Goal: Register for event/course

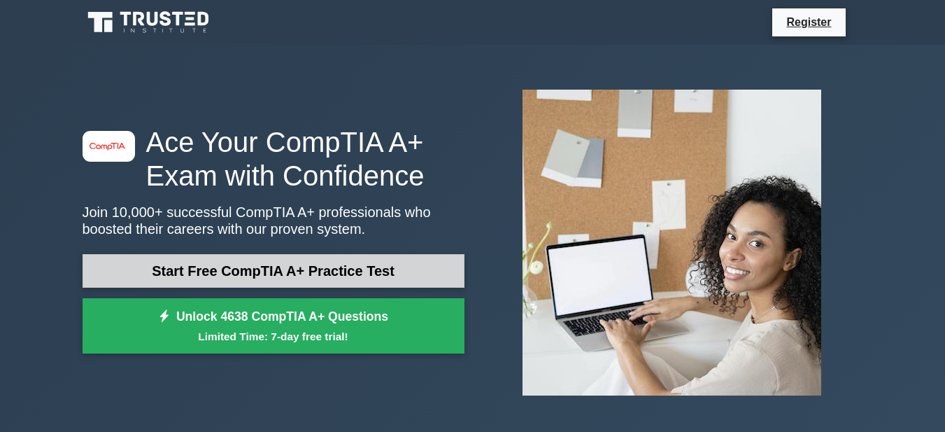
click at [274, 271] on link "Start Free CompTIA A+ Practice Test" at bounding box center [274, 271] width 382 height 34
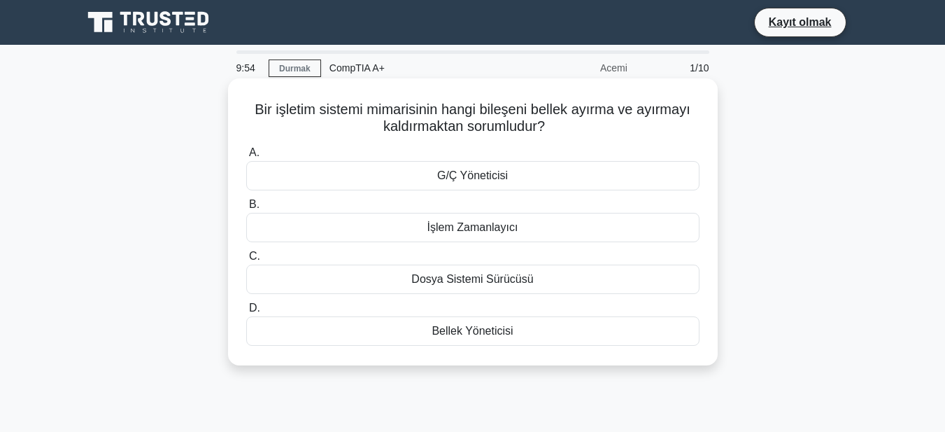
click at [502, 281] on font "Dosya Sistemi Sürücüsü" at bounding box center [472, 279] width 122 height 12
click at [246, 261] on input "C. Dosya Sistemi Sürücüsü" at bounding box center [246, 256] width 0 height 9
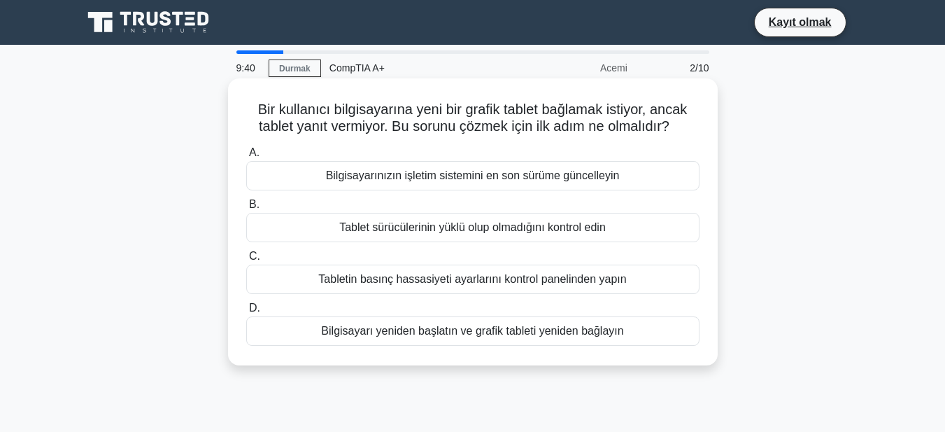
click at [482, 225] on font "Tablet sürücülerinin yüklü olup olmadığını kontrol edin" at bounding box center [472, 227] width 267 height 12
click at [246, 209] on input "B. Tablet sürücülerinin yüklü olup olmadığını kontrol edin" at bounding box center [246, 204] width 0 height 9
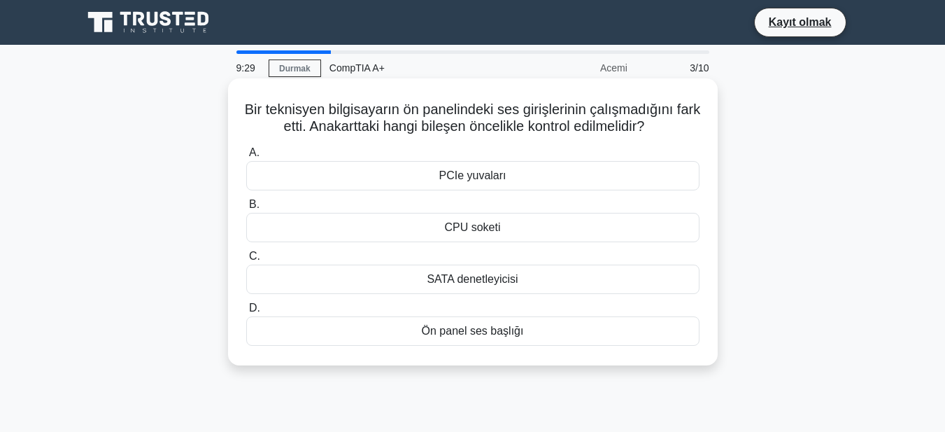
click at [502, 181] on font "PCIe yuvaları" at bounding box center [472, 175] width 67 height 12
click at [246, 157] on input "A. PCIe yuvaları" at bounding box center [246, 152] width 0 height 9
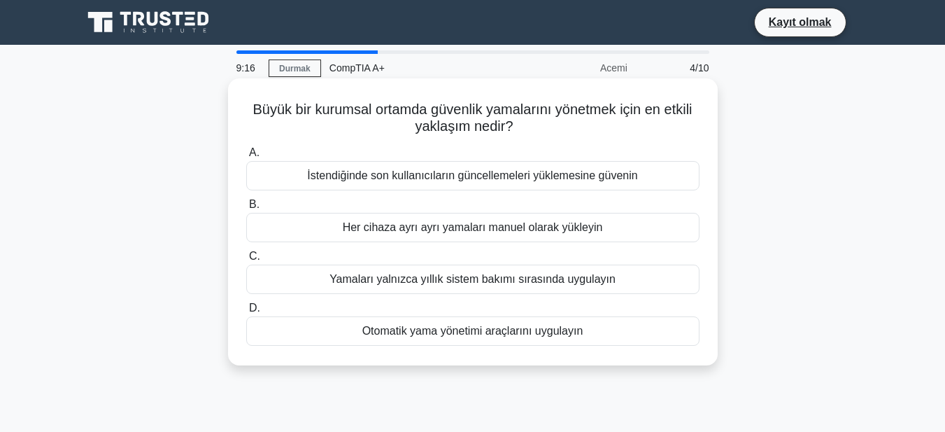
click at [504, 269] on div "Yamaları yalnızca yıllık sistem bakımı sırasında uygulayın" at bounding box center [472, 279] width 453 height 29
click at [246, 261] on input "C. Yamaları yalnızca yıllık sistem bakımı sırasında uygulayın" at bounding box center [246, 256] width 0 height 9
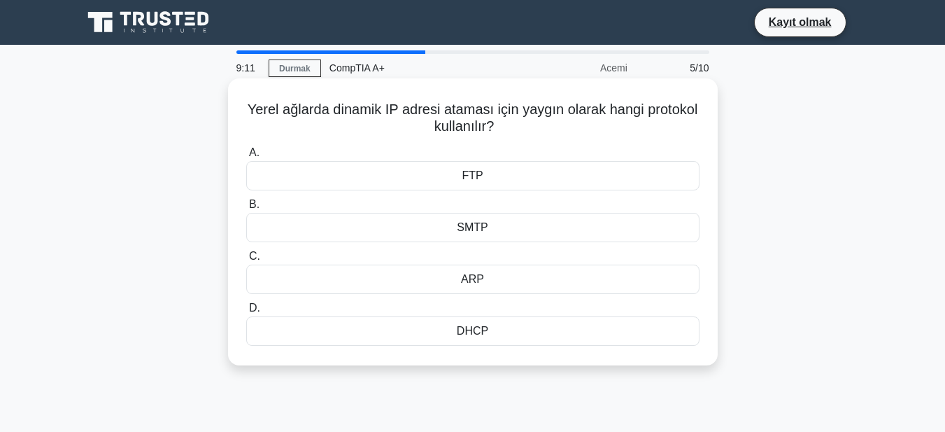
click at [527, 217] on div "SMTP" at bounding box center [472, 227] width 453 height 29
click at [246, 209] on input "B. SMTP" at bounding box center [246, 204] width 0 height 9
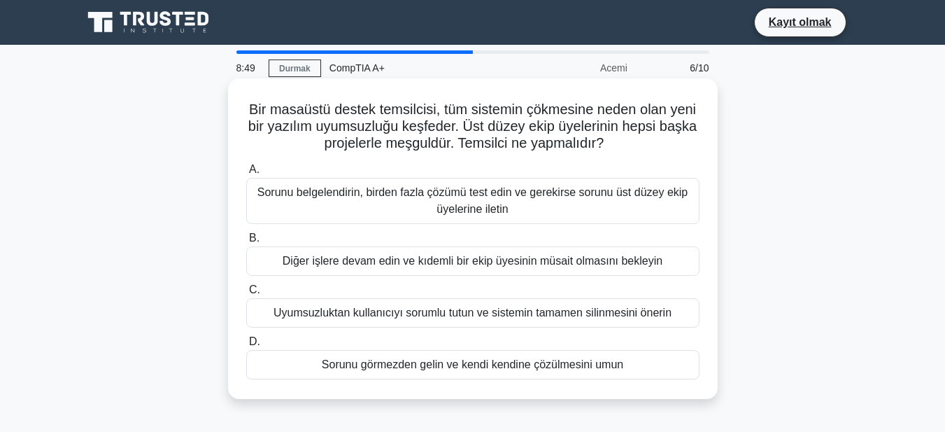
click at [453, 195] on font "Sorunu belgelendirin, birden fazla çözümü test edin ve gerekirse sorunu üst düz…" at bounding box center [473, 200] width 430 height 29
click at [246, 174] on input "A. Sorunu belgelendirin, birden fazla çözümü test edin ve gerekirse sorunu üst …" at bounding box center [246, 169] width 0 height 9
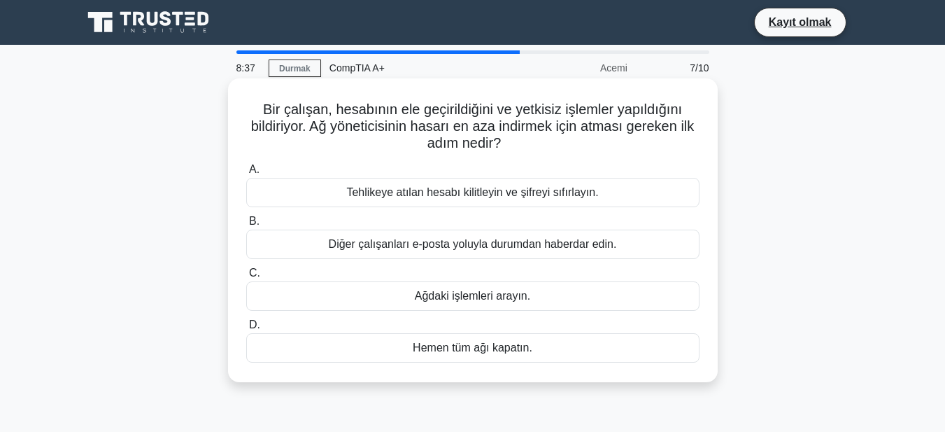
click at [504, 194] on font "Tehlikeye atılan hesabı kilitleyin ve şifreyi sıfırlayın." at bounding box center [472, 192] width 252 height 12
click at [246, 174] on input "A. Tehlikeye atılan hesabı kilitleyin ve şifreyi sıfırlayın." at bounding box center [246, 169] width 0 height 9
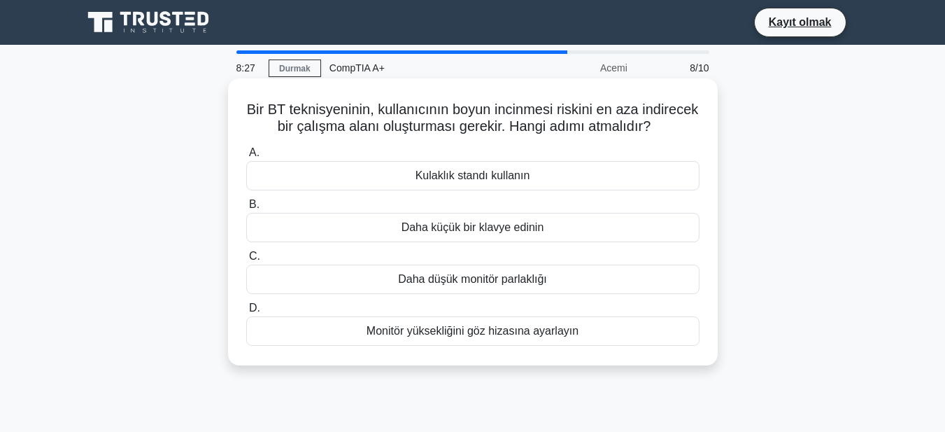
click at [519, 337] on font "Monitör yüksekliğini göz hizasına ayarlayın" at bounding box center [473, 331] width 212 height 12
click at [246, 313] on input "D. Monitör yüksekliğini göz hizasına ayarlayın" at bounding box center [246, 308] width 0 height 9
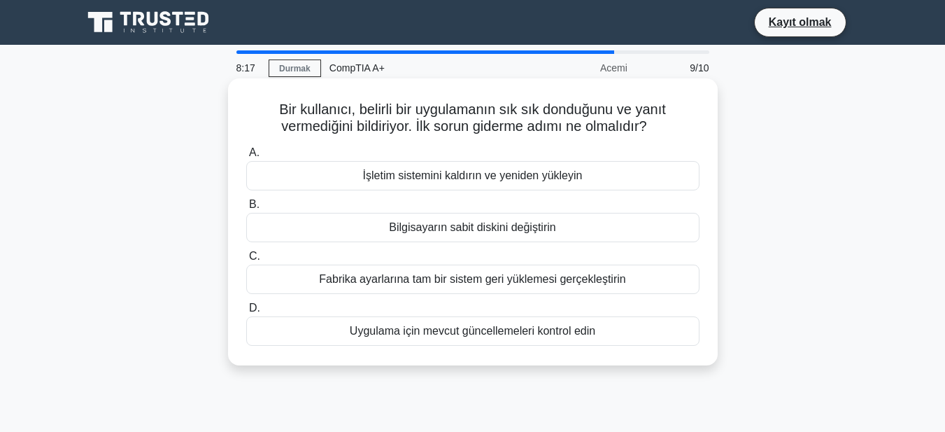
click at [497, 333] on font "Uygulama için mevcut güncellemeleri kontrol edin" at bounding box center [473, 331] width 246 height 12
click at [246, 313] on input "D. Uygulama için mevcut güncellemeleri kontrol edin" at bounding box center [246, 308] width 0 height 9
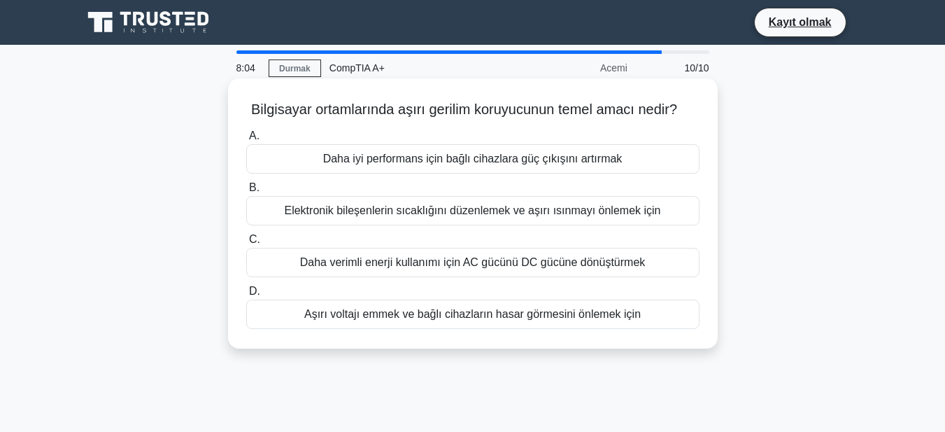
click at [491, 216] on font "Elektronik bileşenlerin sıcaklığını düzenlemek ve aşırı ısınmayı önlemek için" at bounding box center [472, 210] width 376 height 12
click at [246, 192] on input "B. Elektronik bileşenlerin sıcaklığını düzenlemek ve aşırı ısınmayı önlemek için" at bounding box center [246, 187] width 0 height 9
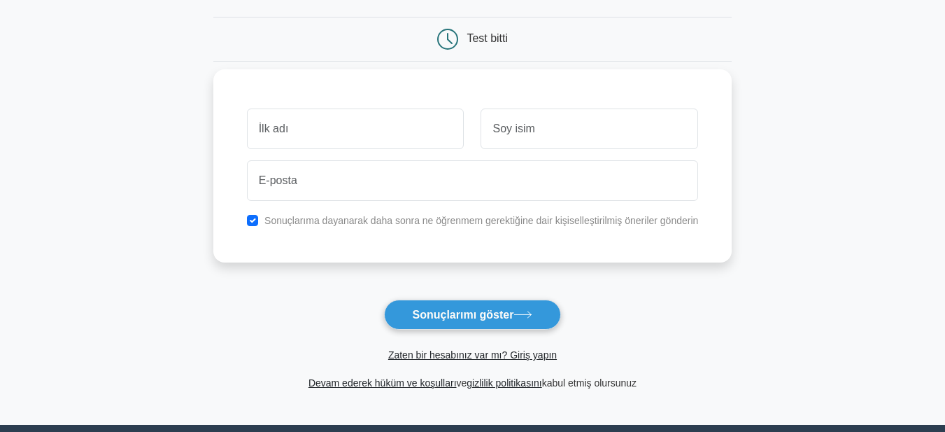
scroll to position [140, 0]
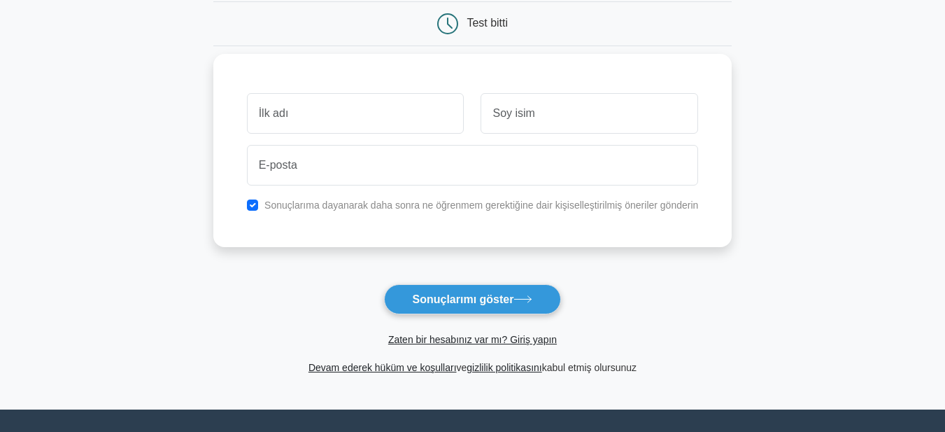
click at [418, 122] on input "text" at bounding box center [356, 113] width 218 height 41
type input "taha"
type input "can"
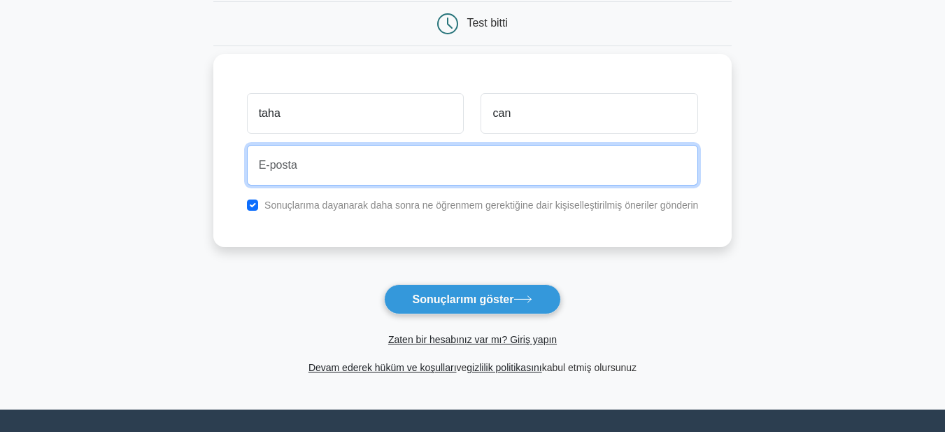
click at [401, 161] on input "email" at bounding box center [473, 165] width 452 height 41
paste input "[EMAIL_ADDRESS][DOMAIN_NAME]"
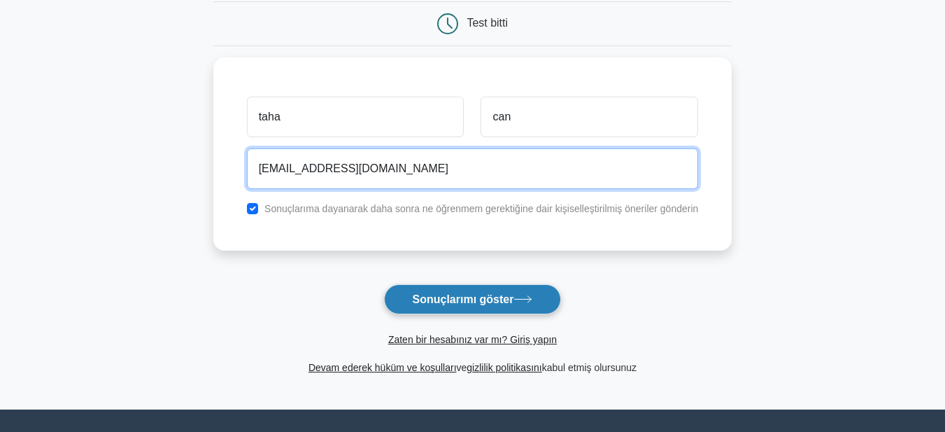
type input "[EMAIL_ADDRESS][DOMAIN_NAME]"
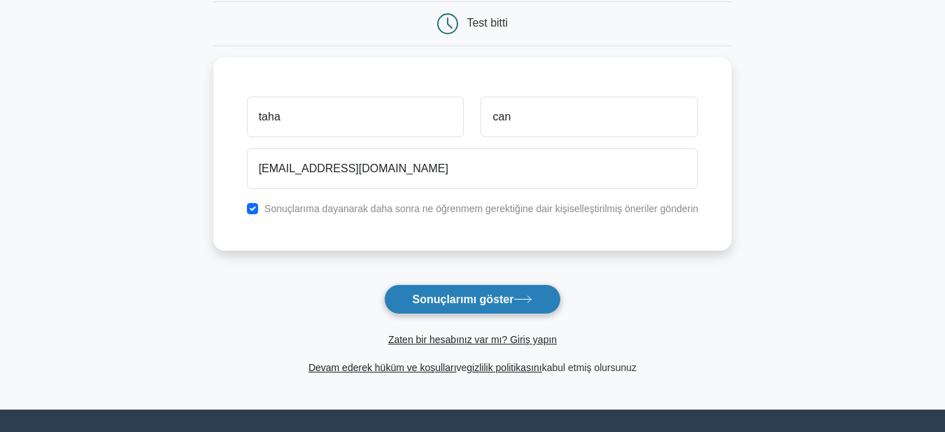
click at [465, 296] on font "Sonuçlarımı göster" at bounding box center [463, 299] width 101 height 12
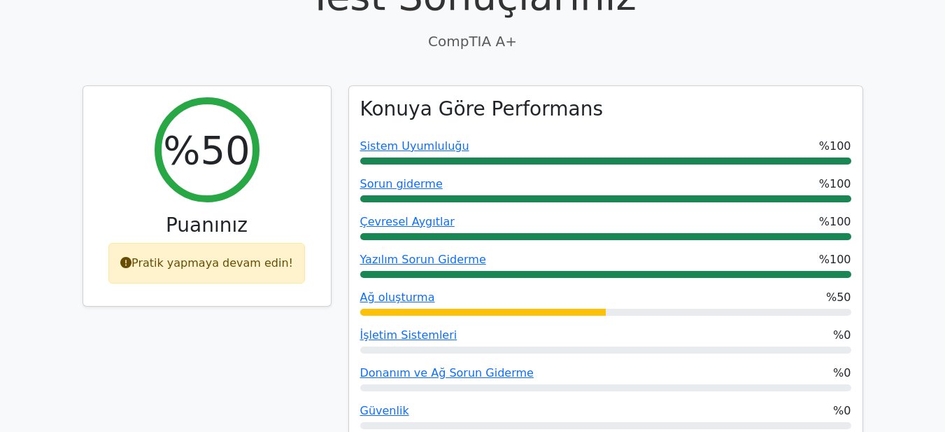
scroll to position [560, 0]
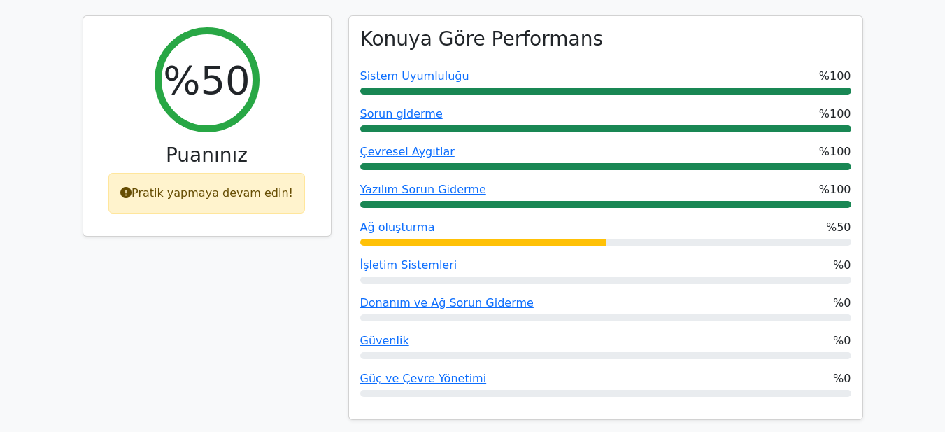
click at [276, 330] on div "%50 Puanınız Pratik yapmaya devam edin!" at bounding box center [207, 225] width 266 height 421
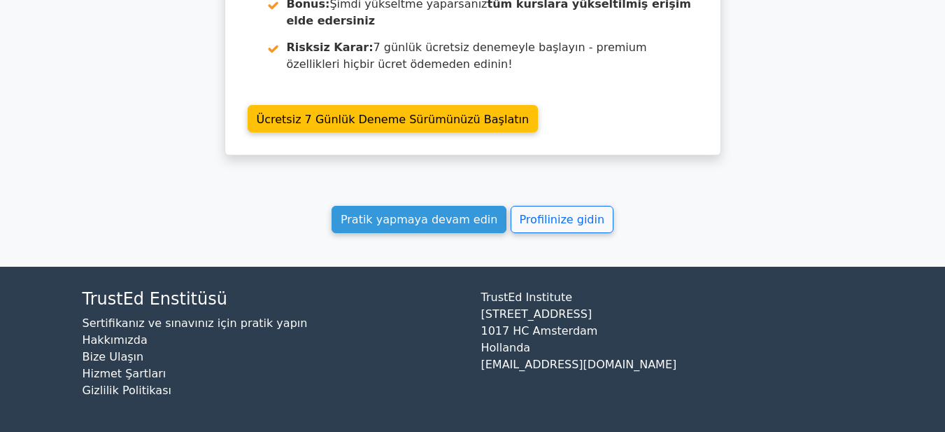
scroll to position [2566, 0]
